Goal: Task Accomplishment & Management: Manage account settings

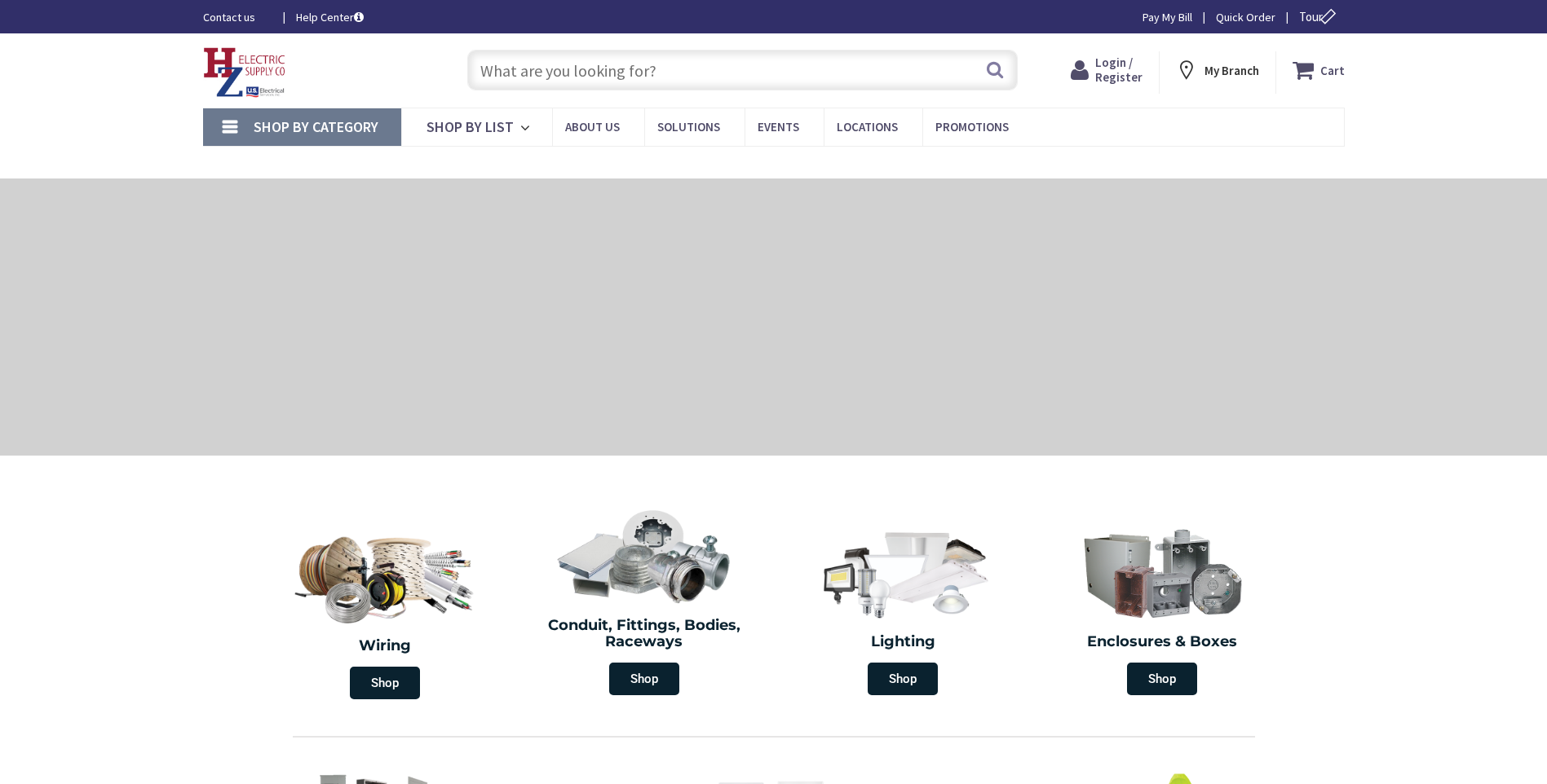
type input "[GEOGRAPHIC_DATA][PERSON_NAME] 01238, [GEOGRAPHIC_DATA]"
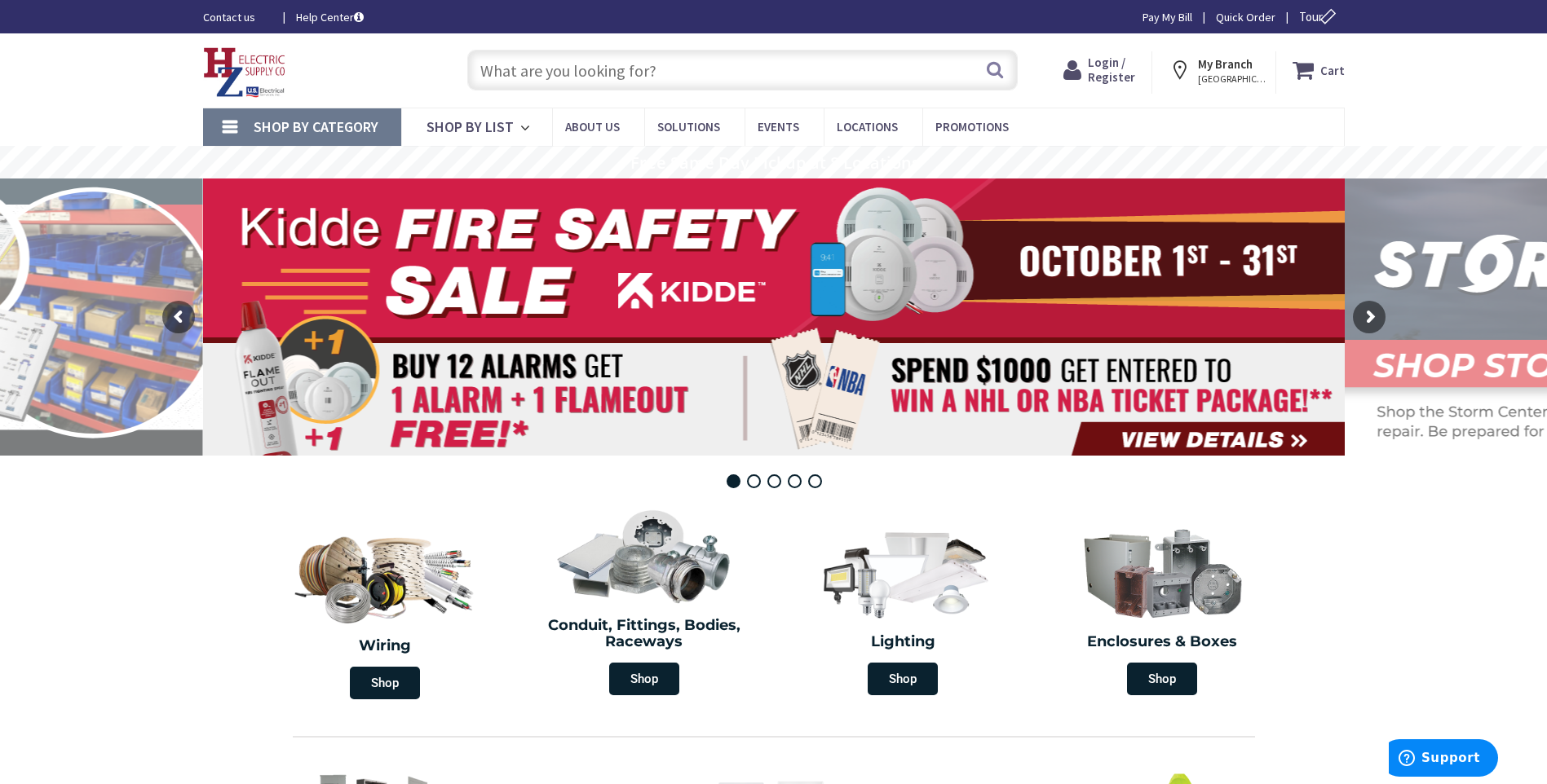
click at [1132, 73] on span "Login / Register" at bounding box center [1112, 69] width 47 height 30
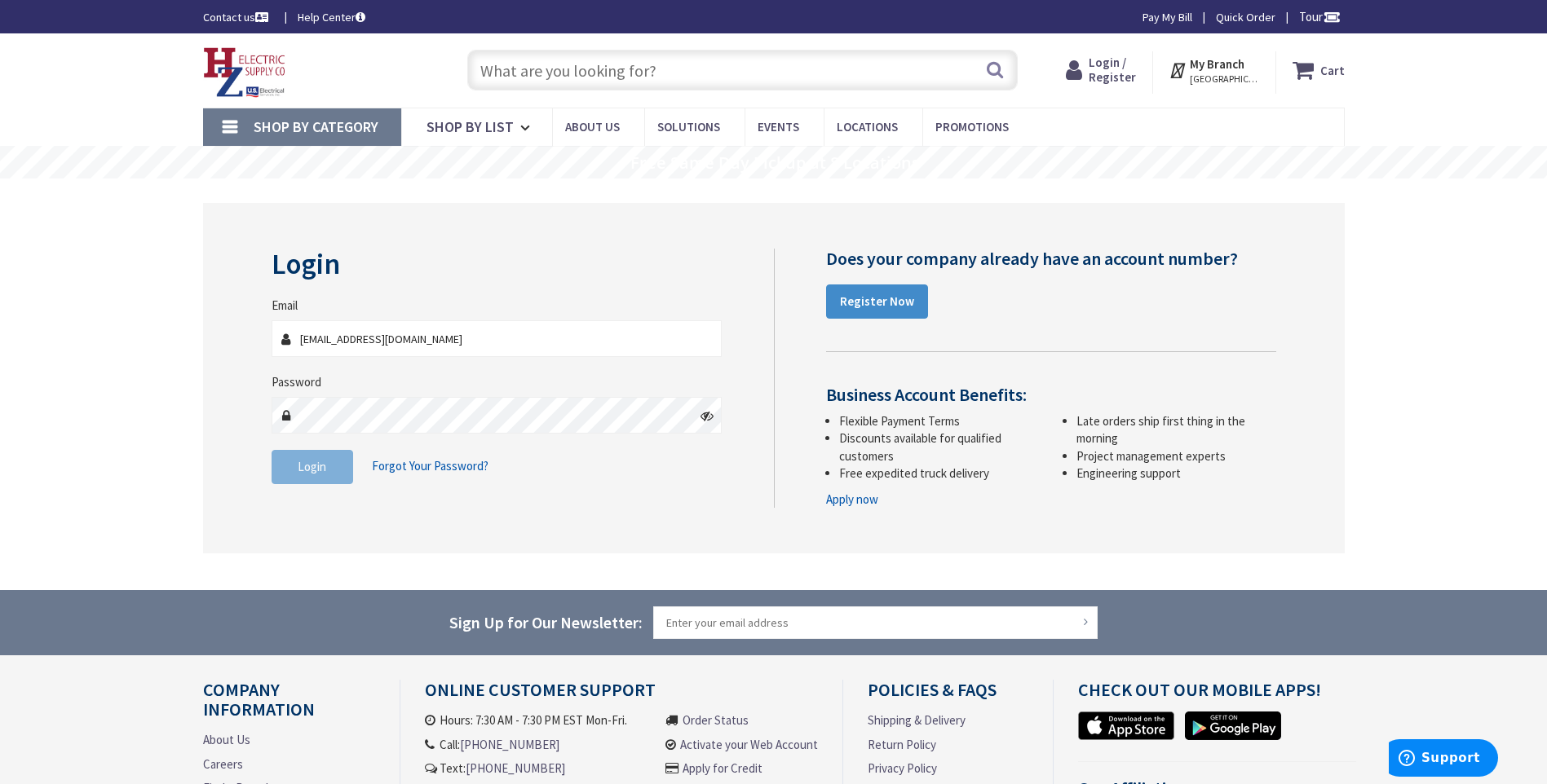
type input "[EMAIL_ADDRESS][DOMAIN_NAME]"
click at [311, 479] on button "Login" at bounding box center [313, 467] width 82 height 35
